Goal: Task Accomplishment & Management: Complete application form

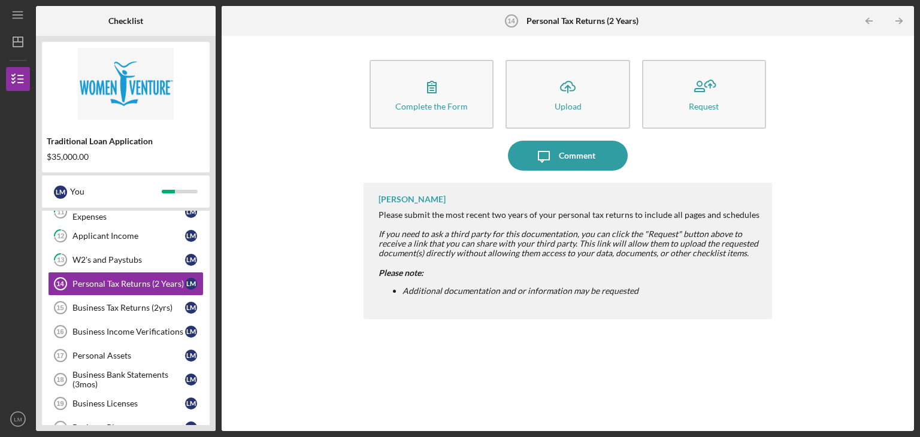
scroll to position [241, 0]
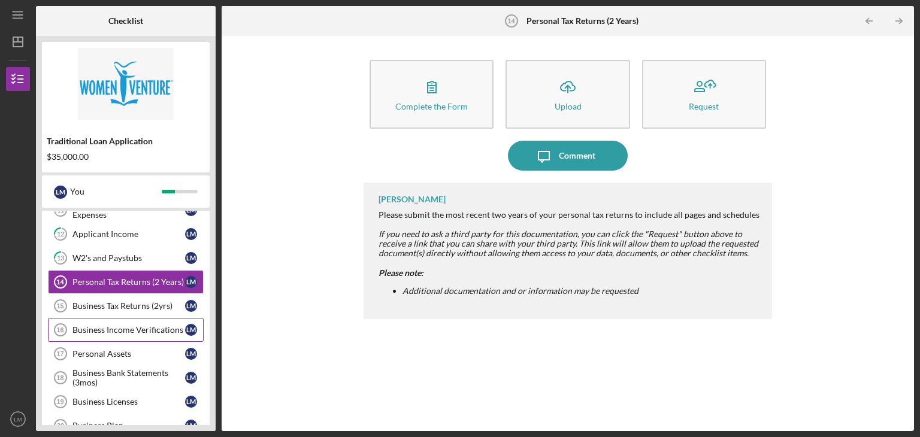
click at [108, 328] on div "Business Income Verifications" at bounding box center [129, 330] width 113 height 10
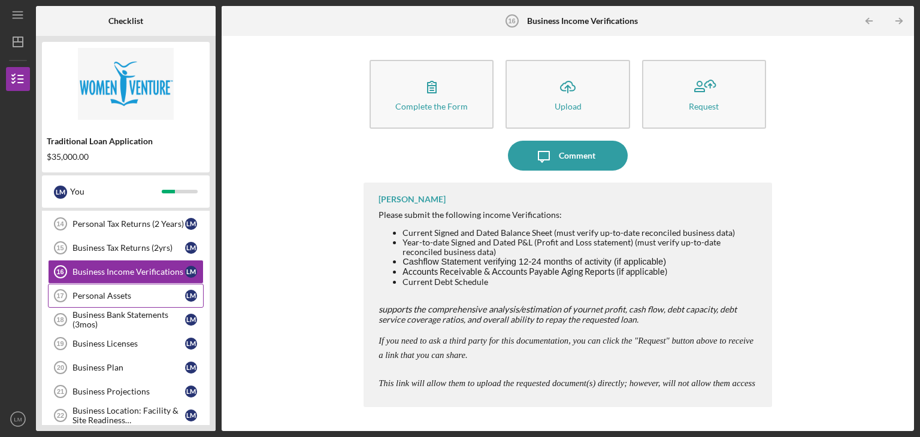
scroll to position [301, 0]
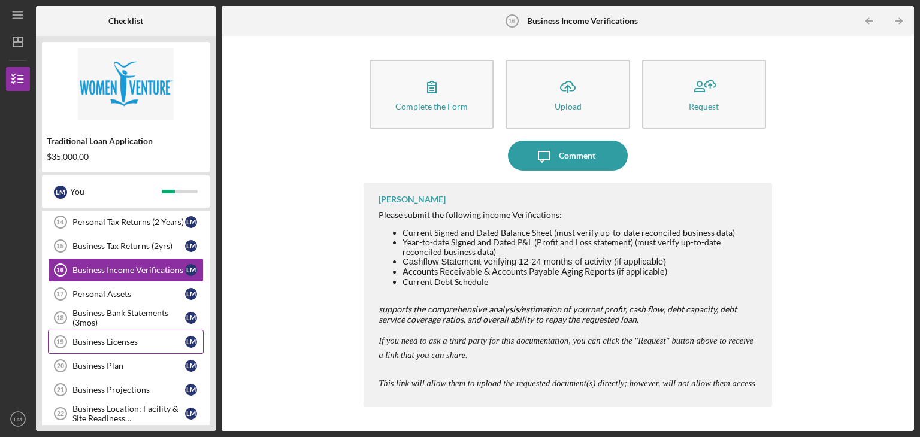
click at [123, 340] on div "Business Licenses" at bounding box center [129, 342] width 113 height 10
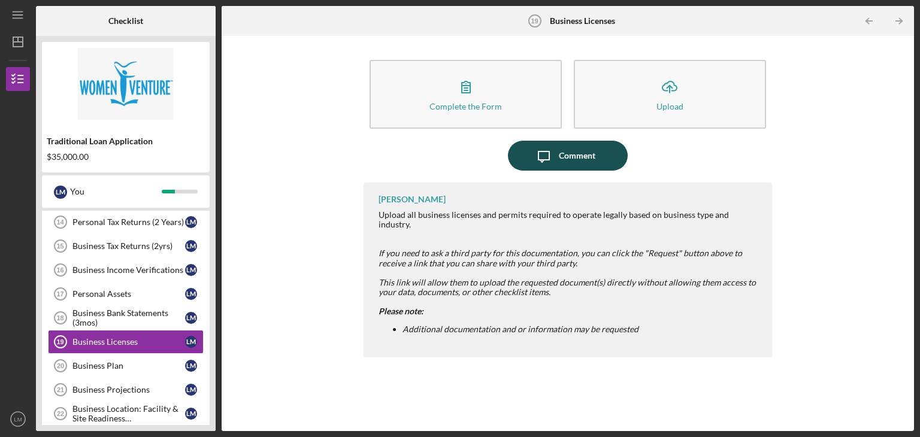
click at [564, 162] on div "Comment" at bounding box center [577, 156] width 37 height 30
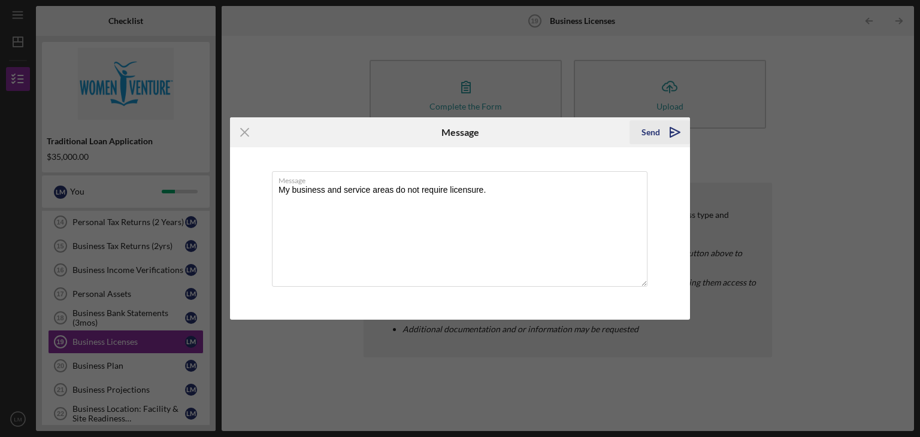
type textarea "My business and service areas do not require licensure."
click at [676, 131] on icon "Icon/icon-invite-send" at bounding box center [675, 132] width 30 height 30
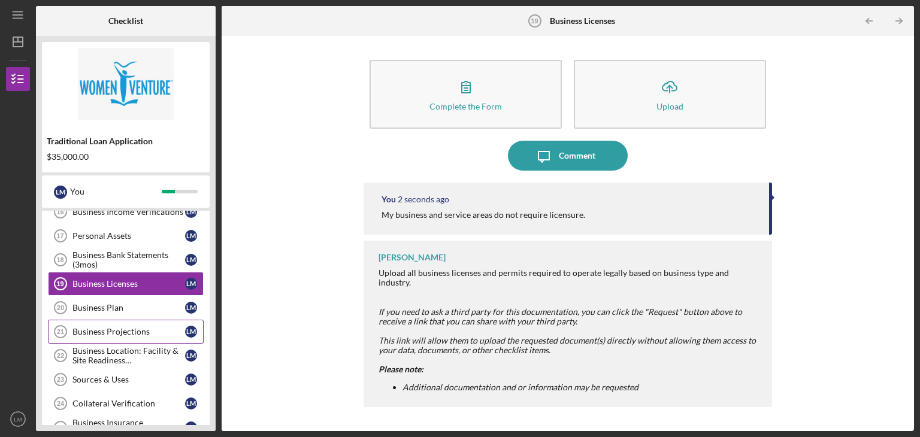
scroll to position [361, 0]
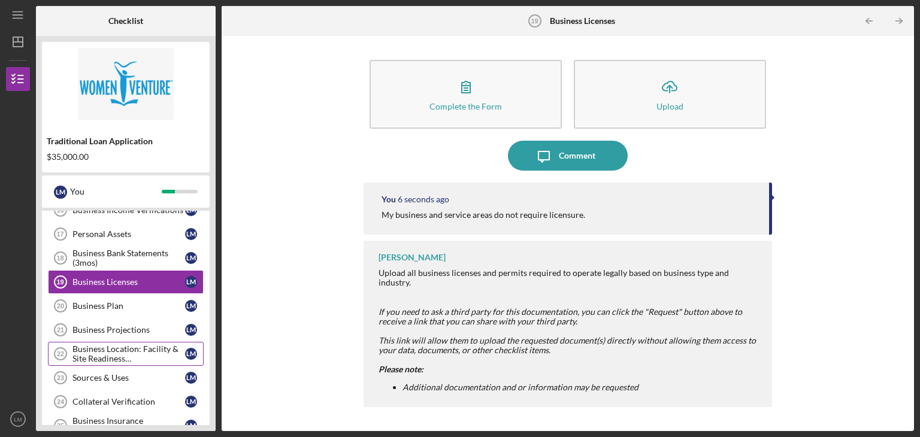
click at [134, 351] on div "Business Location: Facility & Site Readiness Documentation" at bounding box center [129, 354] width 113 height 19
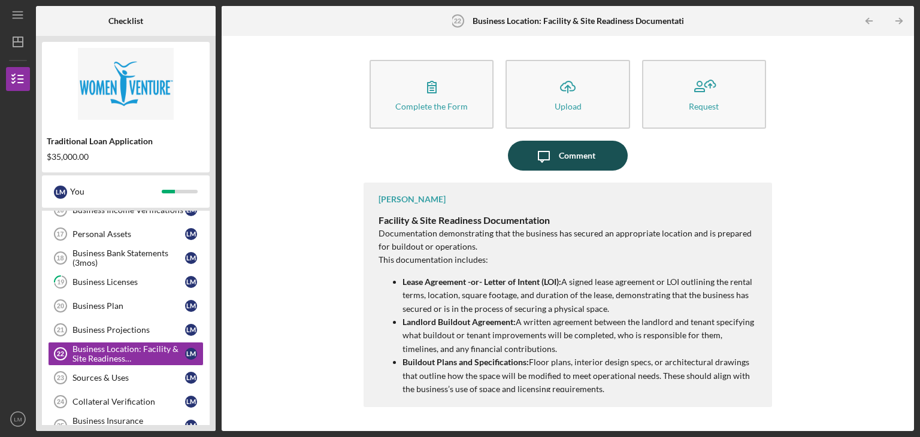
click at [567, 154] on div "Comment" at bounding box center [577, 156] width 37 height 30
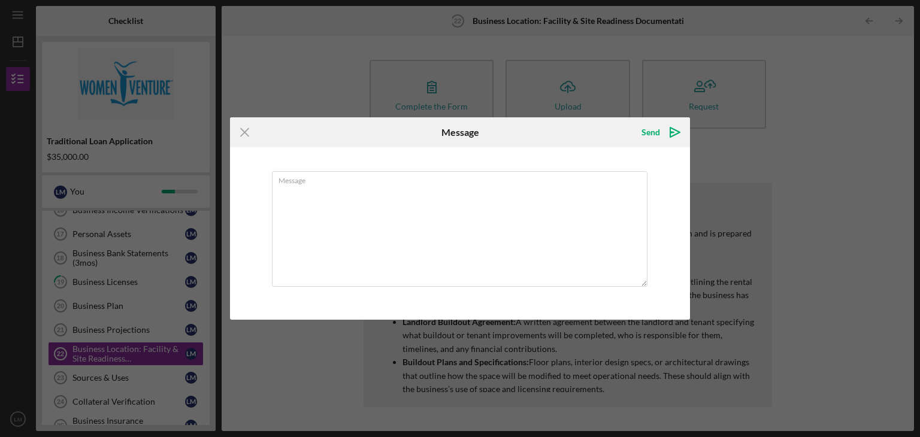
type textarea "i"
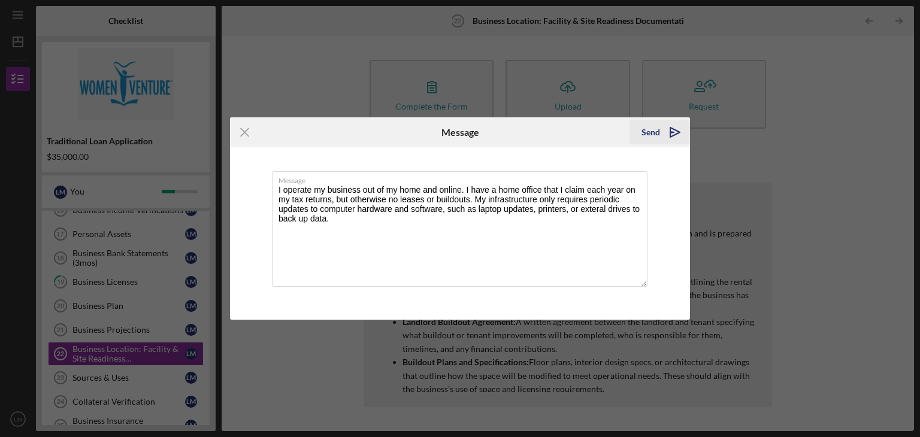
type textarea "I operate my business out of my home and online. I have a home office that I cl…"
click at [647, 132] on div "Send" at bounding box center [651, 132] width 19 height 24
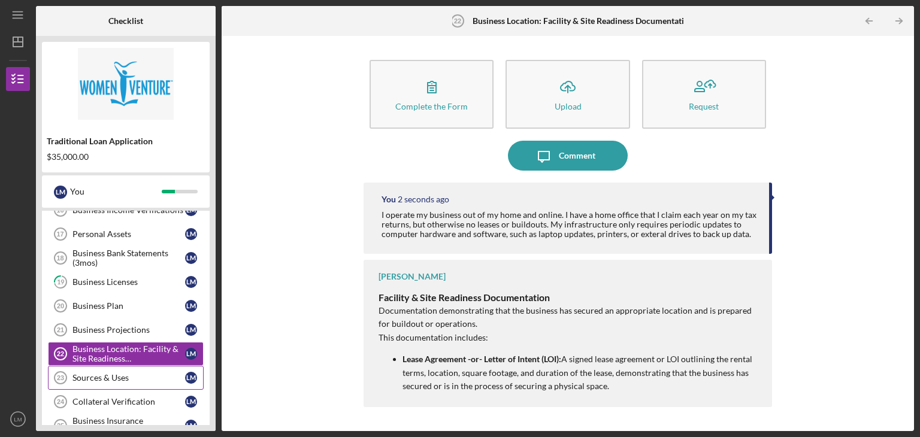
click at [128, 376] on div "Sources & Uses" at bounding box center [129, 378] width 113 height 10
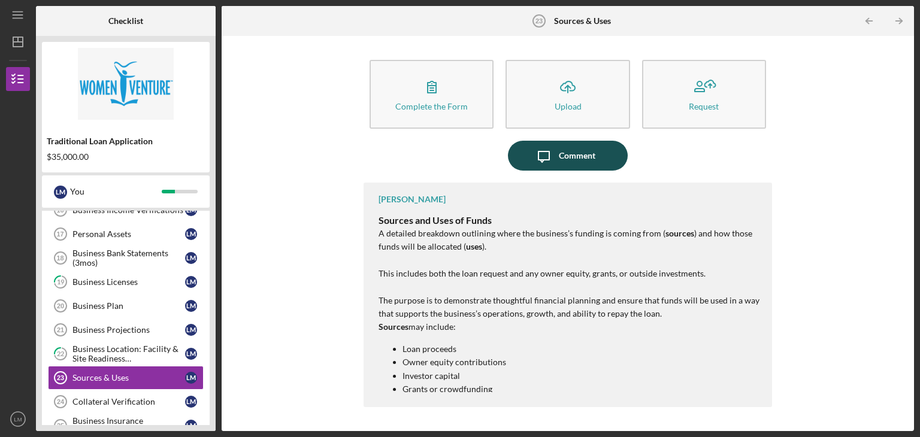
click at [559, 156] on div "Comment" at bounding box center [577, 156] width 37 height 30
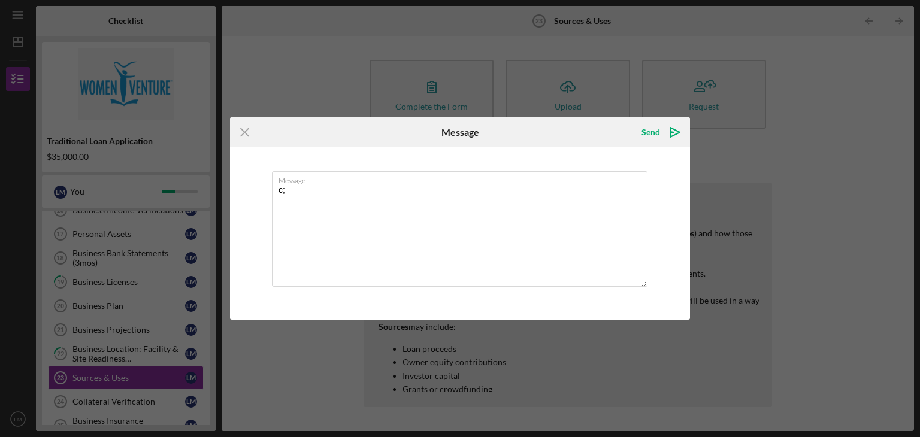
type textarea "c"
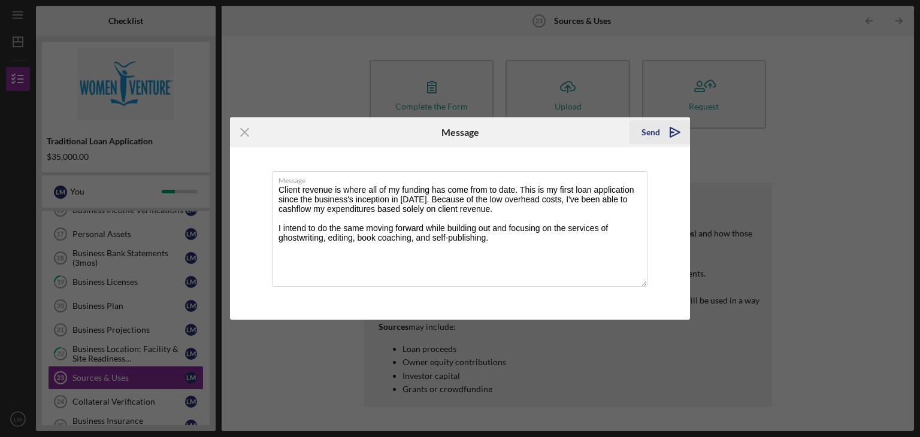
type textarea "Client revenue is where all of my funding has come from to date. This is my fir…"
click at [654, 130] on div "Send" at bounding box center [651, 132] width 19 height 24
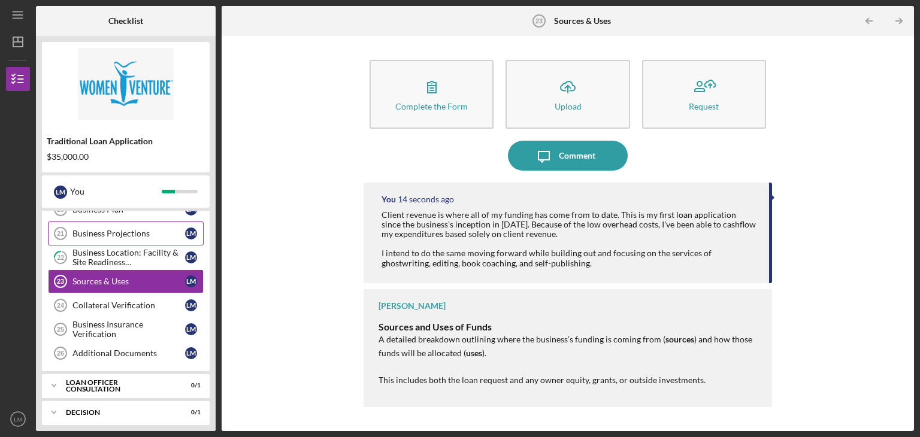
scroll to position [458, 0]
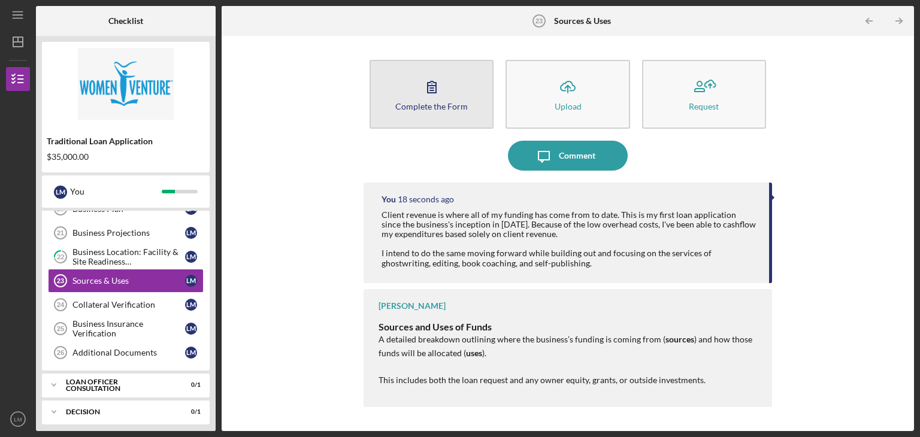
click at [429, 92] on icon "button" at bounding box center [432, 87] width 30 height 30
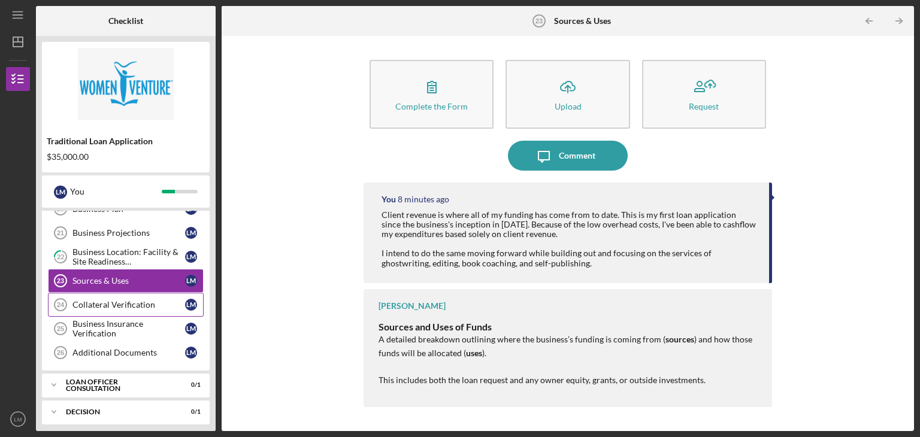
click at [137, 300] on div "Collateral Verification" at bounding box center [129, 305] width 113 height 10
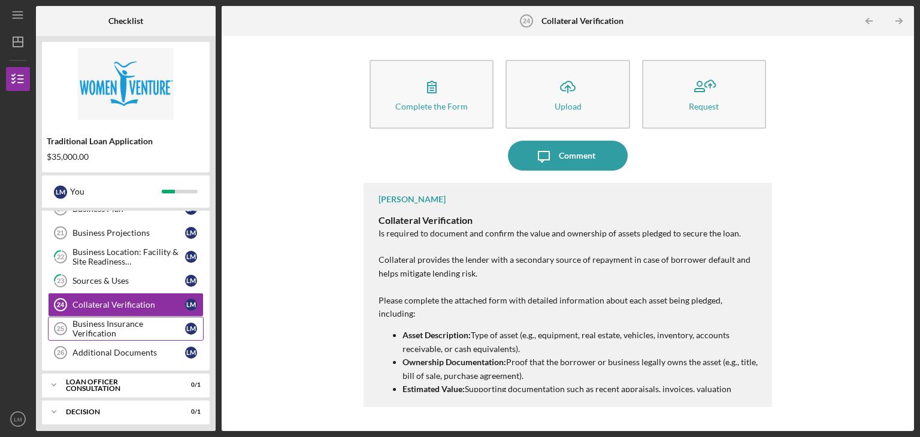
click at [118, 325] on div "Business Insurance Verification" at bounding box center [129, 328] width 113 height 19
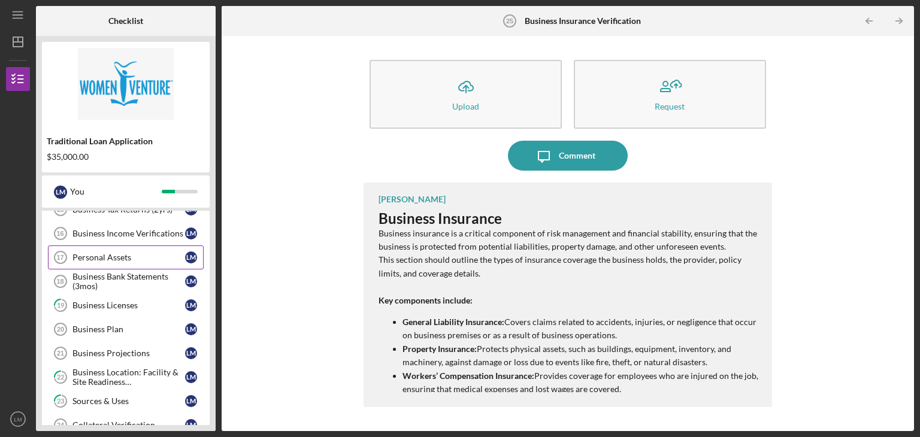
scroll to position [339, 0]
